Goal: Information Seeking & Learning: Learn about a topic

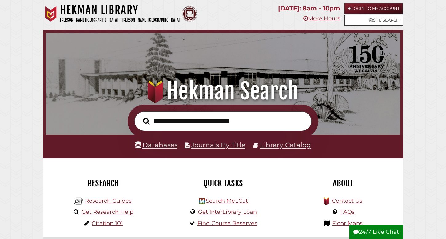
scroll to position [117, 351]
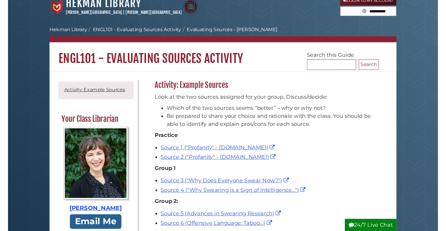
scroll to position [10, 0]
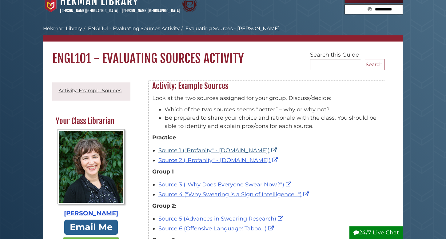
click at [198, 150] on link "Source 1 ("Profanity" - Britannica.com)" at bounding box center [219, 150] width 120 height 7
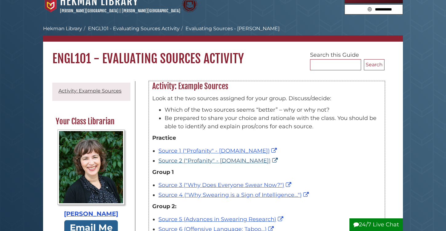
click at [216, 160] on link "Source 2 ("Profanity" - Wikipedia.org)" at bounding box center [219, 160] width 121 height 7
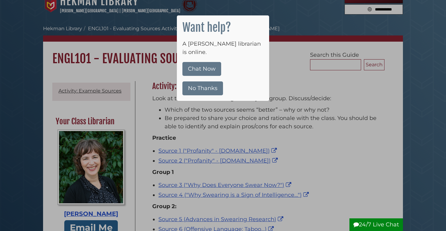
click at [206, 83] on button "No Thanks" at bounding box center [203, 88] width 41 height 14
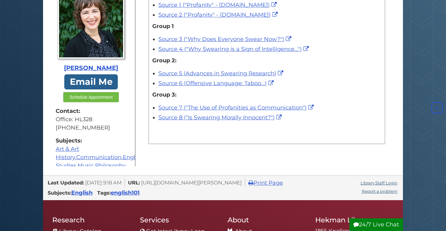
scroll to position [161, 0]
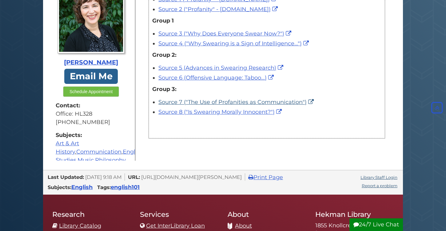
click at [199, 101] on link "Source 7 ("The Use of Profanities as Communication")" at bounding box center [237, 102] width 157 height 7
click at [192, 114] on link "Source 8 ("Is Swearing Morally Innocent?")" at bounding box center [221, 111] width 125 height 7
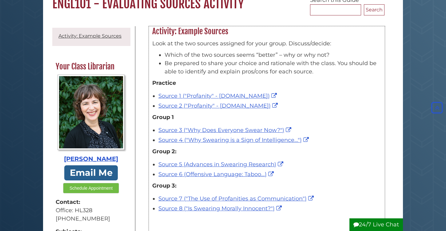
scroll to position [63, 0]
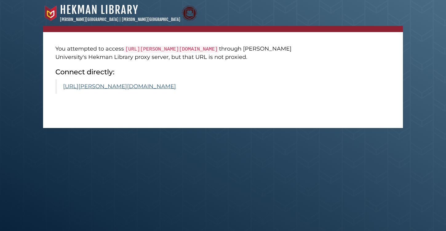
click at [138, 90] on link "https://calvin.primo.exlibrisgroup.com/permalink/01CALVIN_INST/1p09kqq/cdi_cros…" at bounding box center [119, 86] width 113 height 7
click at [176, 90] on link "[URL][PERSON_NAME][DOMAIN_NAME]" at bounding box center [119, 86] width 113 height 7
